Goal: Task Accomplishment & Management: Complete application form

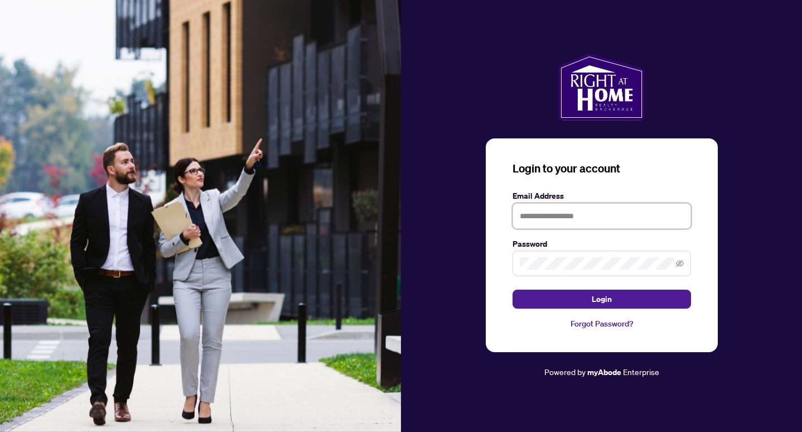
click at [554, 215] on input "text" at bounding box center [602, 216] width 179 height 26
type input "**********"
click at [571, 270] on span at bounding box center [602, 264] width 179 height 26
click at [513, 290] on button "Login" at bounding box center [602, 299] width 179 height 19
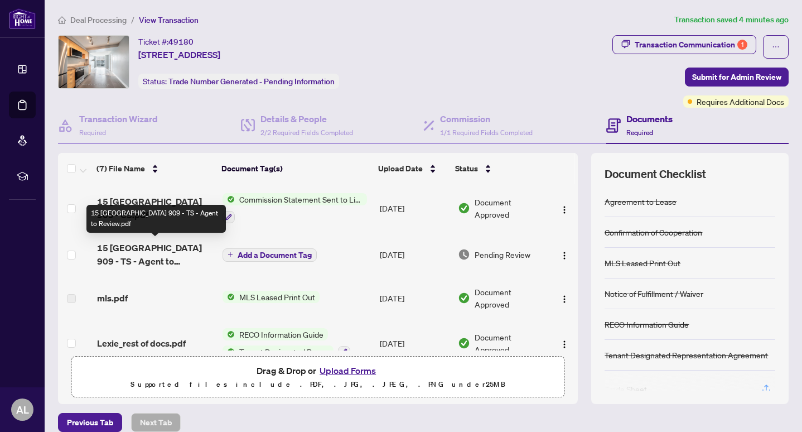
click at [168, 251] on span "15 Fort York 909 - TS - Agent to Review.pdf" at bounding box center [155, 254] width 117 height 27
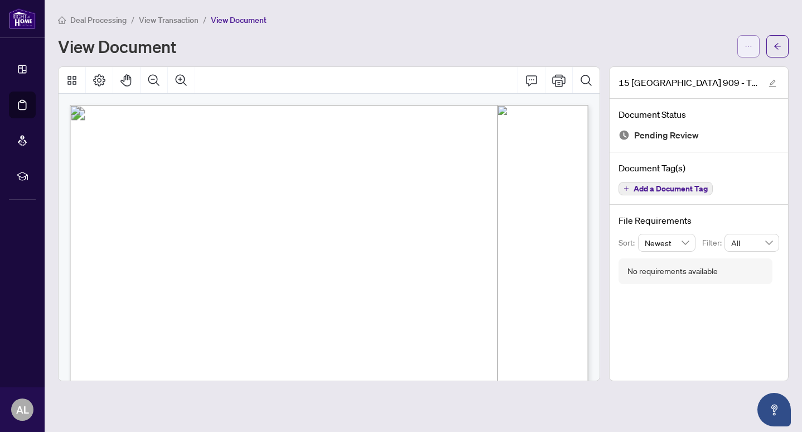
click at [748, 38] on span "button" at bounding box center [749, 46] width 8 height 18
click at [697, 69] on span "Download" at bounding box center [708, 70] width 85 height 12
click at [771, 45] on button "button" at bounding box center [778, 46] width 22 height 22
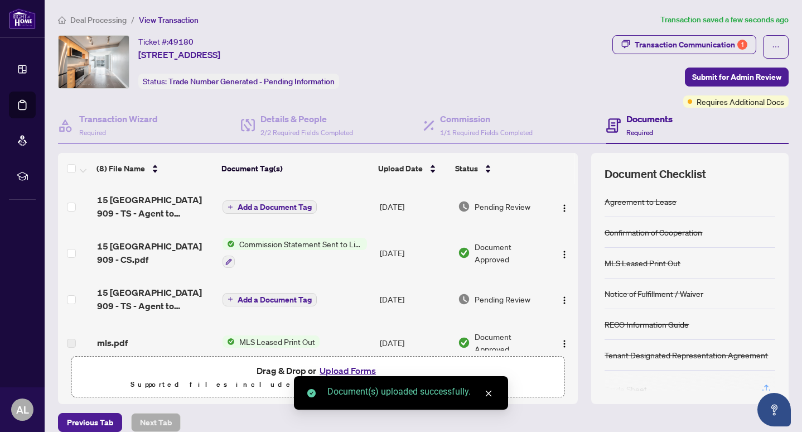
click at [267, 204] on span "Add a Document Tag" at bounding box center [275, 207] width 74 height 8
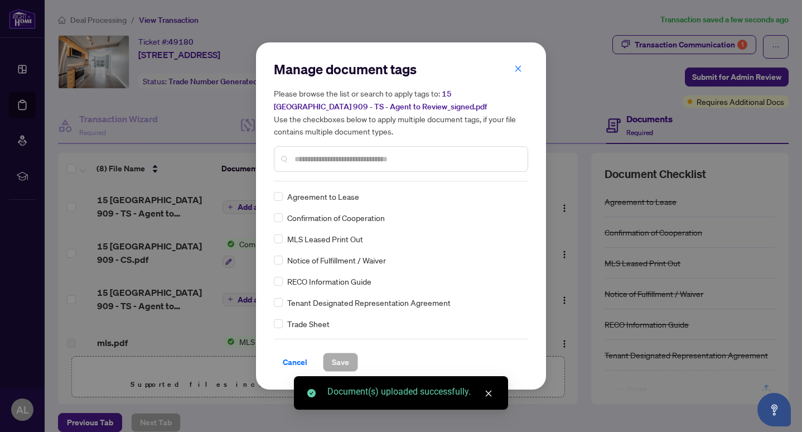
click at [332, 160] on input "text" at bounding box center [407, 159] width 224 height 12
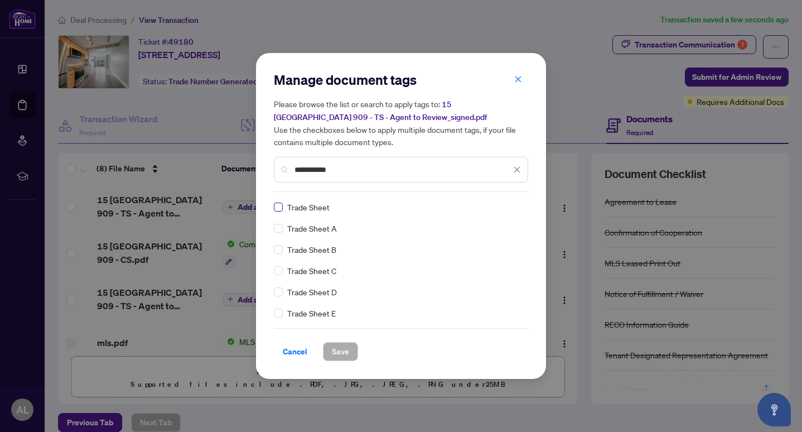
type input "**********"
click at [343, 353] on span "Save" at bounding box center [340, 352] width 17 height 18
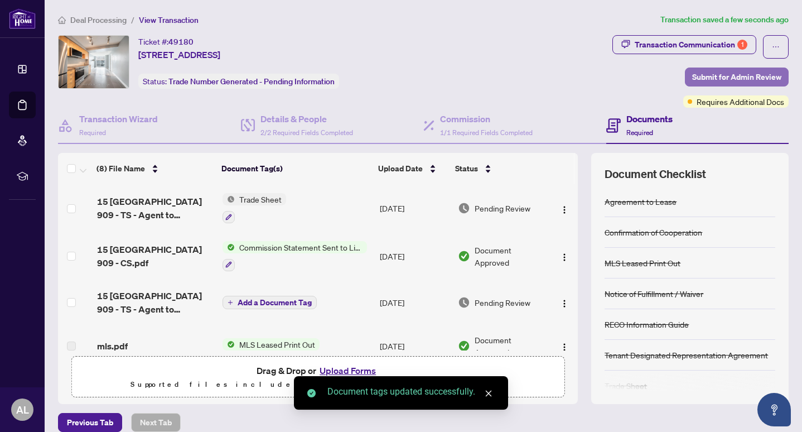
click at [714, 76] on span "Submit for Admin Review" at bounding box center [736, 77] width 89 height 18
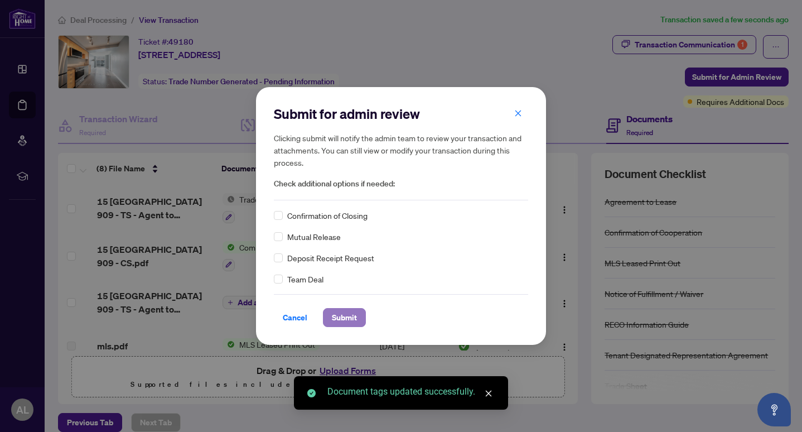
click at [354, 322] on span "Submit" at bounding box center [344, 318] width 25 height 18
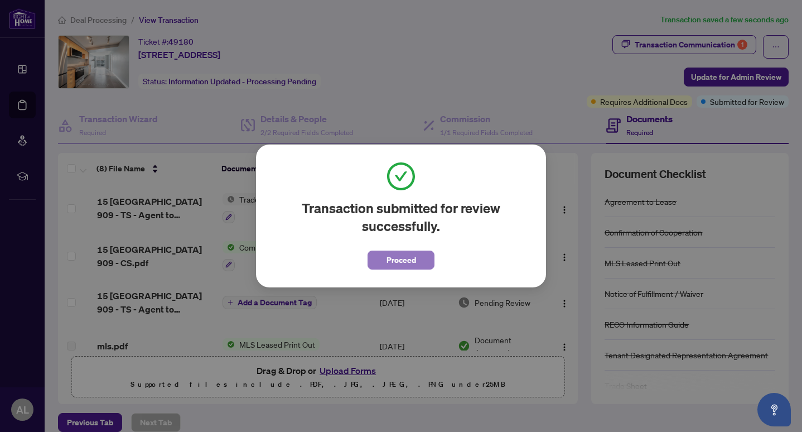
click at [412, 257] on span "Proceed" at bounding box center [402, 260] width 30 height 18
